Goal: Navigation & Orientation: Find specific page/section

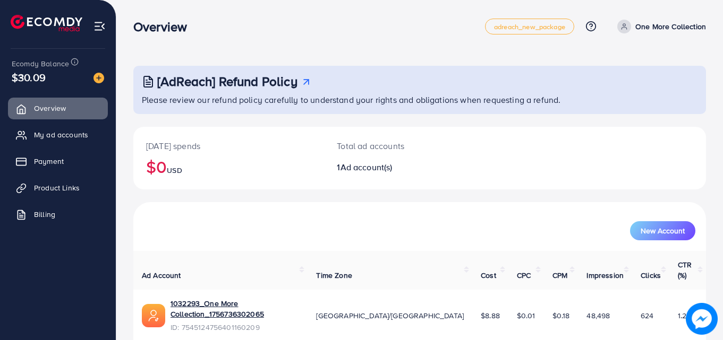
scroll to position [25, 0]
click at [98, 75] on img at bounding box center [98, 78] width 11 height 11
